Goal: Communication & Community: Connect with others

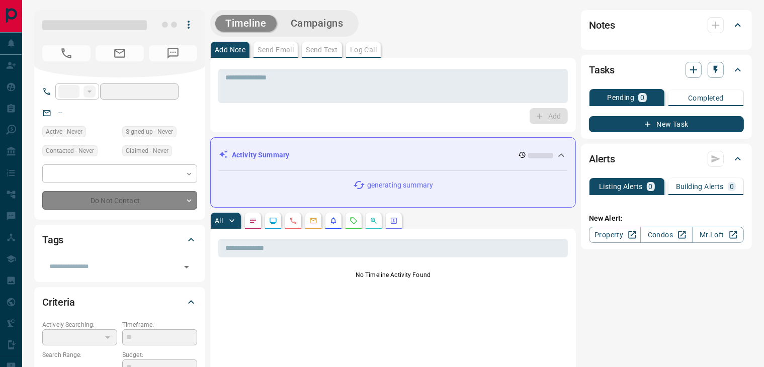
type input "**"
type input "**********"
type input "*"
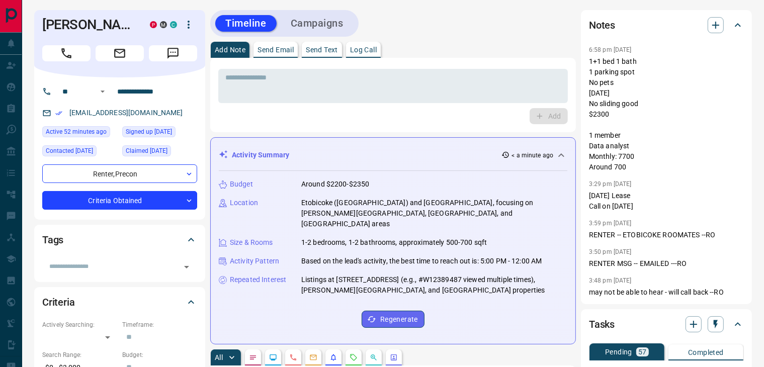
click at [326, 50] on p "Send Text" at bounding box center [322, 49] width 32 height 7
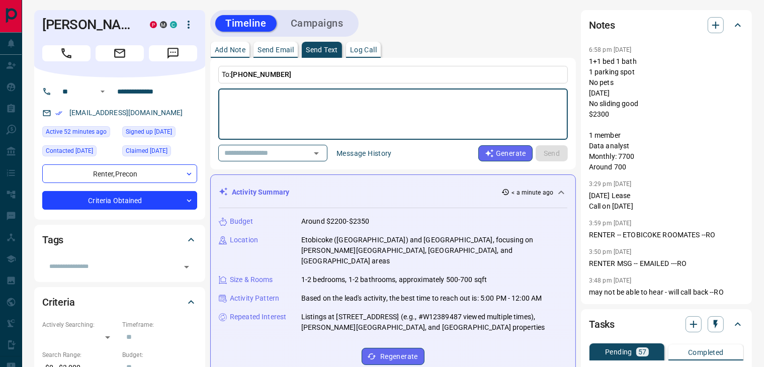
click at [266, 53] on button "Send Email" at bounding box center [276, 50] width 44 height 16
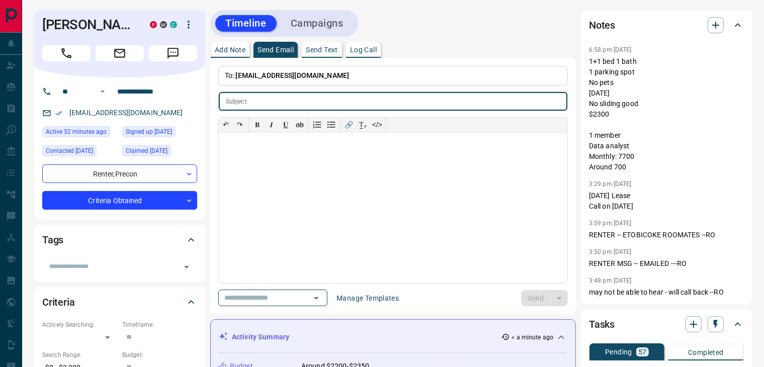
click at [226, 55] on button "Add Note" at bounding box center [230, 50] width 39 height 16
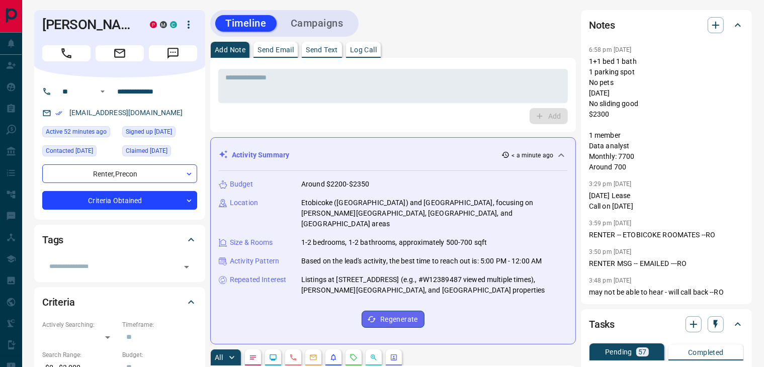
click at [443, 127] on div "* ​ Add" at bounding box center [393, 95] width 366 height 74
click at [338, 54] on button "Send Text" at bounding box center [322, 50] width 40 height 16
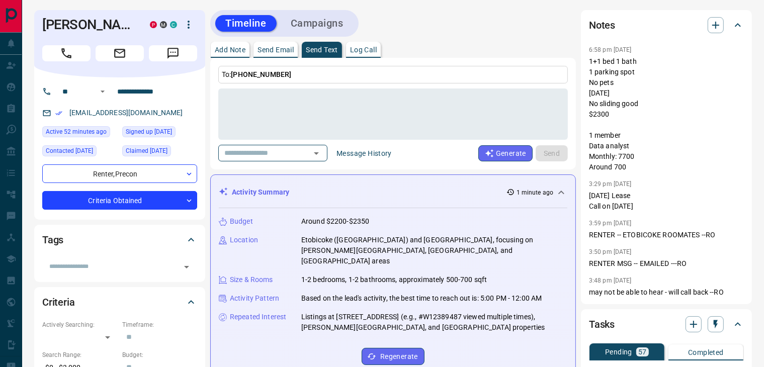
drag, startPoint x: 418, startPoint y: 151, endPoint x: 359, endPoint y: 151, distance: 58.9
click at [359, 151] on div "​ Message History Generate Send" at bounding box center [393, 153] width 350 height 17
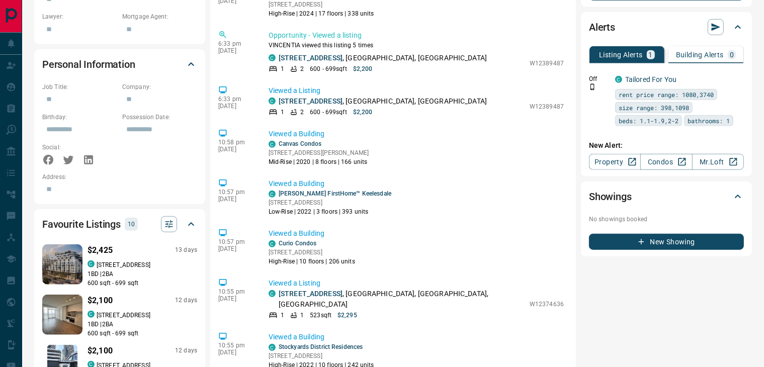
scroll to position [395, 0]
